Goal: Task Accomplishment & Management: Manage account settings

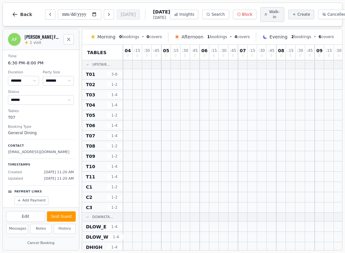
select select "****"
select select "*"
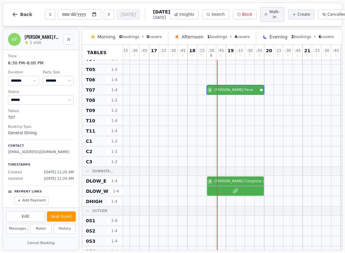
click at [226, 186] on div "3 [PERSON_NAME] 2" at bounding box center [34, 181] width 767 height 10
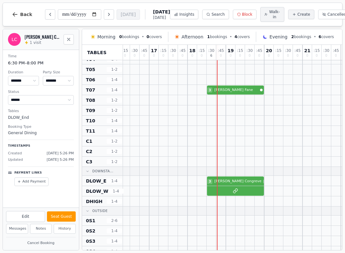
click at [64, 215] on button "Seat Guest" at bounding box center [61, 216] width 29 height 10
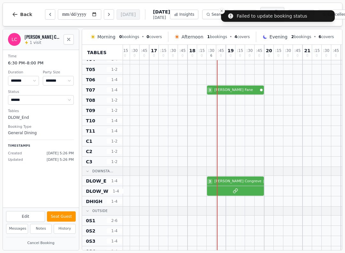
click at [58, 217] on button "Seat Guest" at bounding box center [61, 216] width 29 height 10
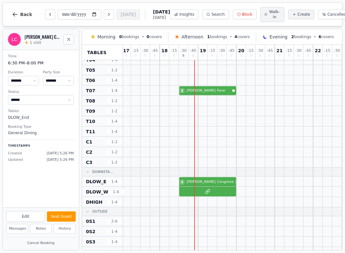
scroll to position [44, 501]
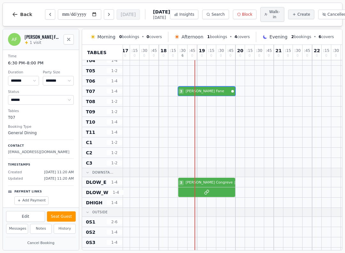
click at [54, 242] on button "Cancel Booking" at bounding box center [41, 243] width 70 height 8
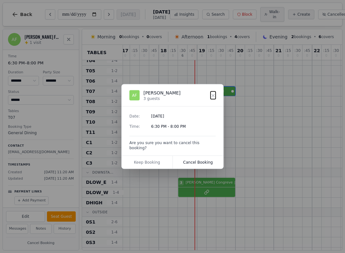
click at [212, 157] on button "Cancel Booking" at bounding box center [198, 162] width 51 height 13
